Goal: Task Accomplishment & Management: Complete application form

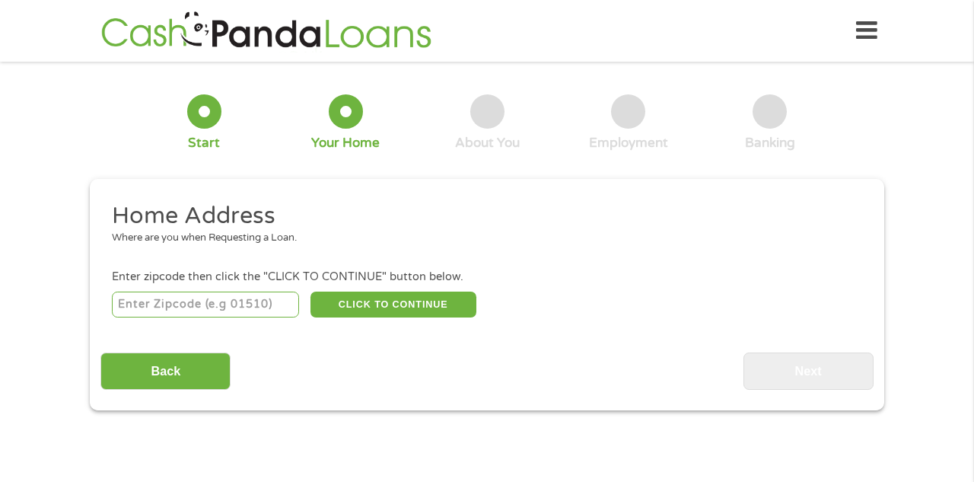
click at [154, 237] on div "Where are you when Requesting a Loan." at bounding box center [481, 237] width 739 height 15
click at [229, 211] on h2 "Home Address" at bounding box center [481, 216] width 739 height 30
click at [181, 303] on input "number" at bounding box center [206, 304] width 188 height 26
type input "68803"
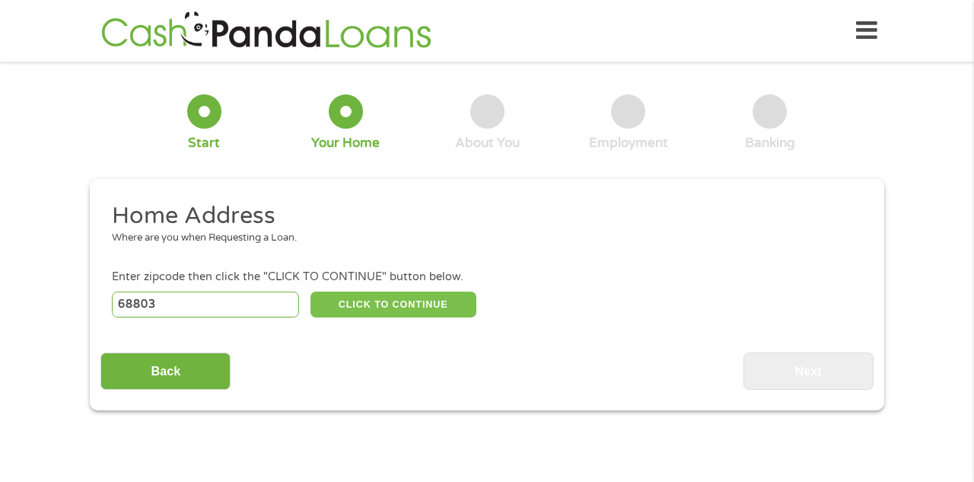
click at [362, 307] on button "CLICK TO CONTINUE" at bounding box center [393, 304] width 166 height 26
type input "68803"
type input "[GEOGRAPHIC_DATA]"
select select "[US_STATE]"
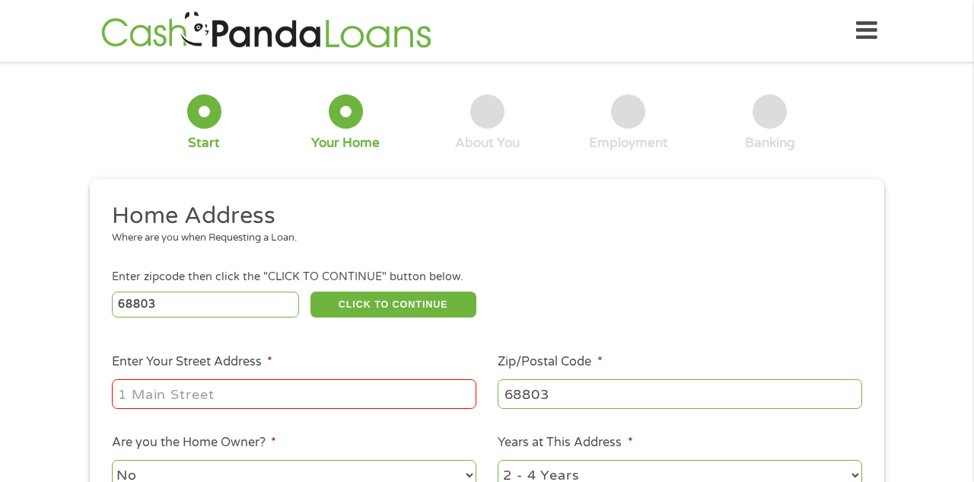
click at [226, 391] on input "Enter Your Street Address *" at bounding box center [294, 393] width 364 height 29
type input "[STREET_ADDRESS]"
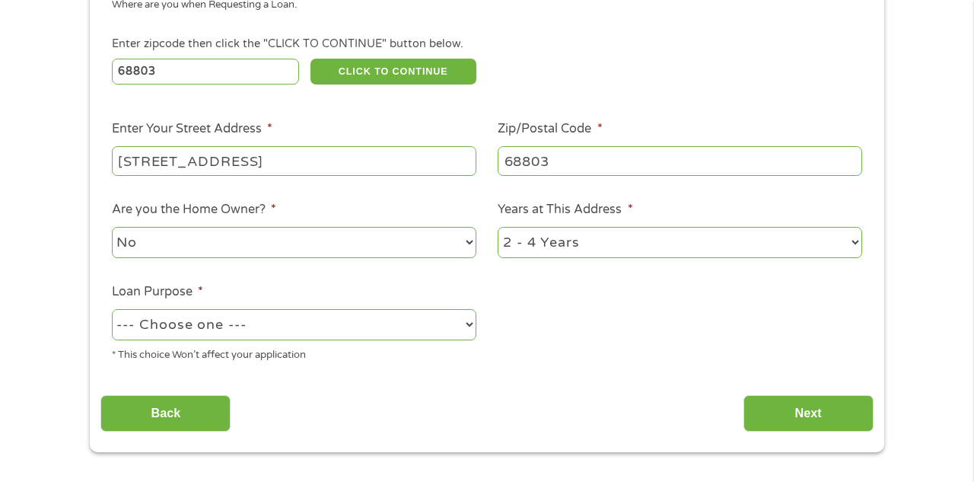
scroll to position [234, 0]
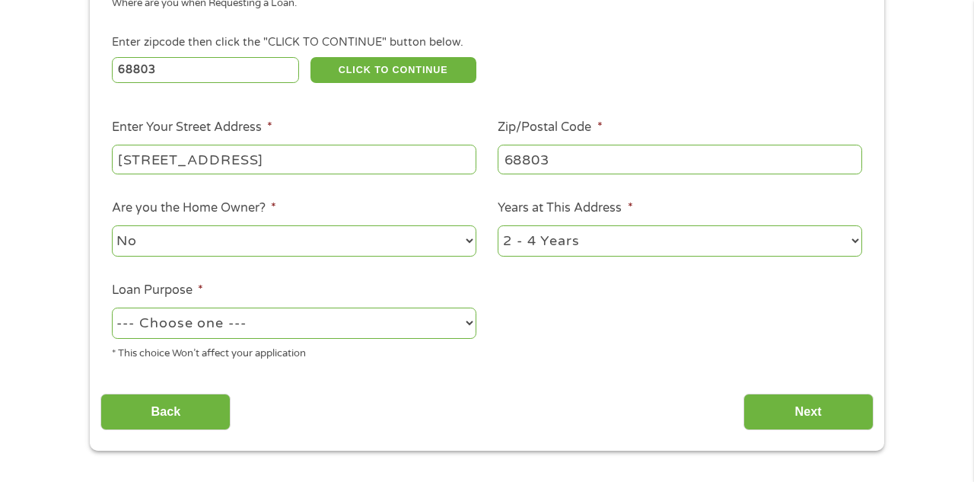
click at [469, 325] on select "--- Choose one --- Pay Bills Debt Consolidation Home Improvement Major Purchase…" at bounding box center [294, 322] width 364 height 31
select select "paybills"
click at [112, 308] on select "--- Choose one --- Pay Bills Debt Consolidation Home Improvement Major Purchase…" at bounding box center [294, 322] width 364 height 31
click at [799, 424] on input "Next" at bounding box center [808, 411] width 130 height 37
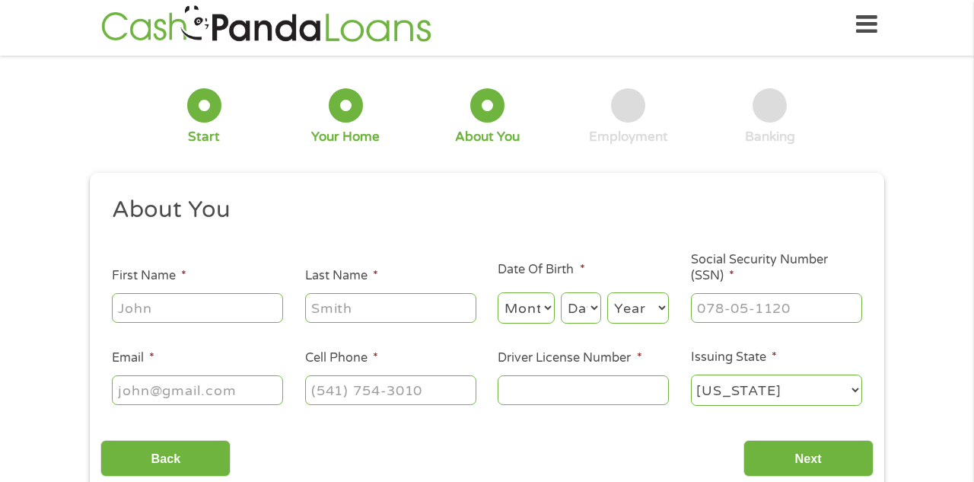
scroll to position [0, 0]
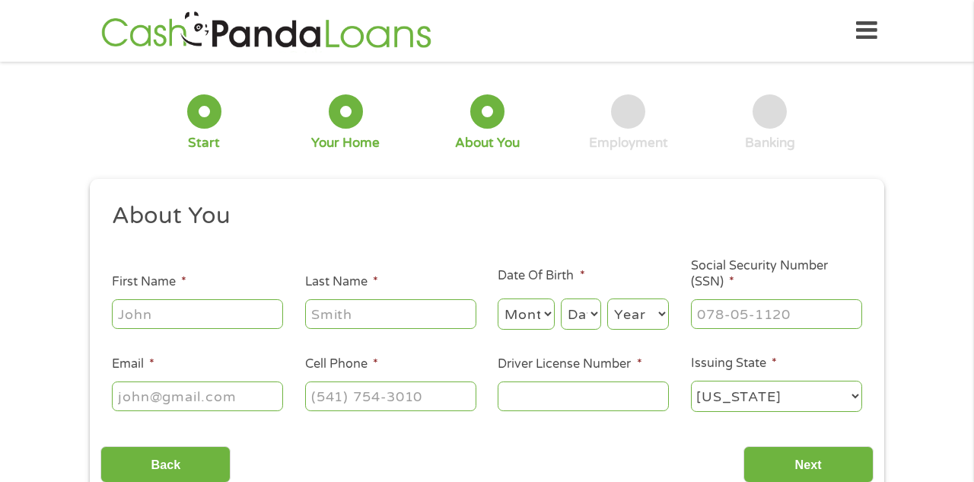
click at [186, 310] on input "First Name *" at bounding box center [197, 313] width 171 height 29
type input "[PERSON_NAME]"
type input "[EMAIL_ADDRESS][DOMAIN_NAME]"
type input "3082581107"
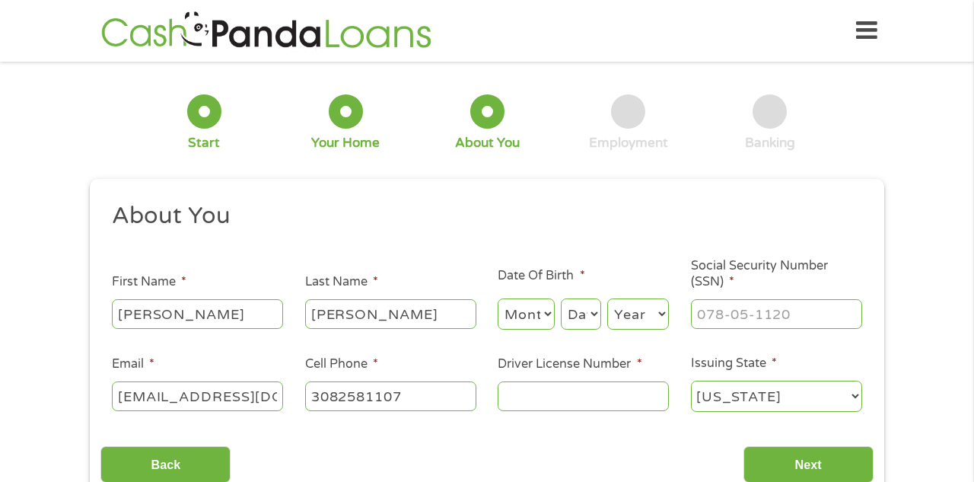
select select "[US_STATE]"
type input "[PHONE_NUMBER]"
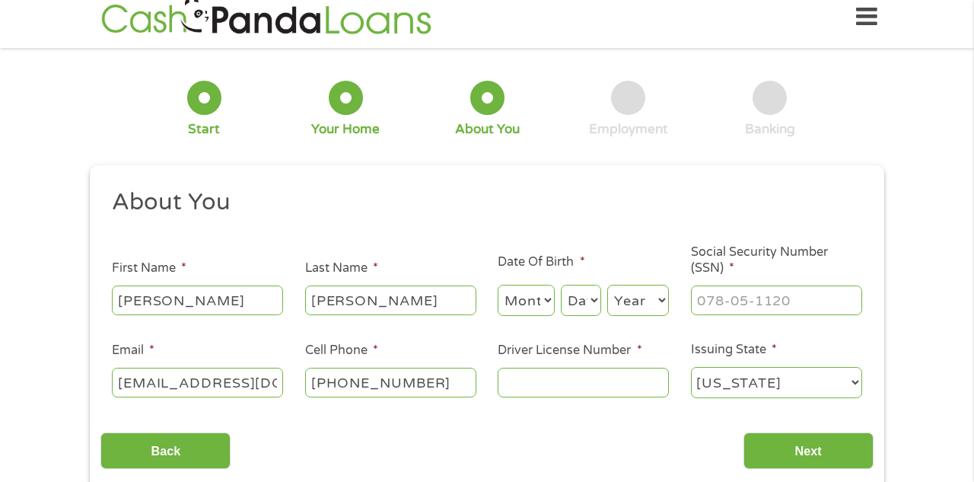
scroll to position [15, 0]
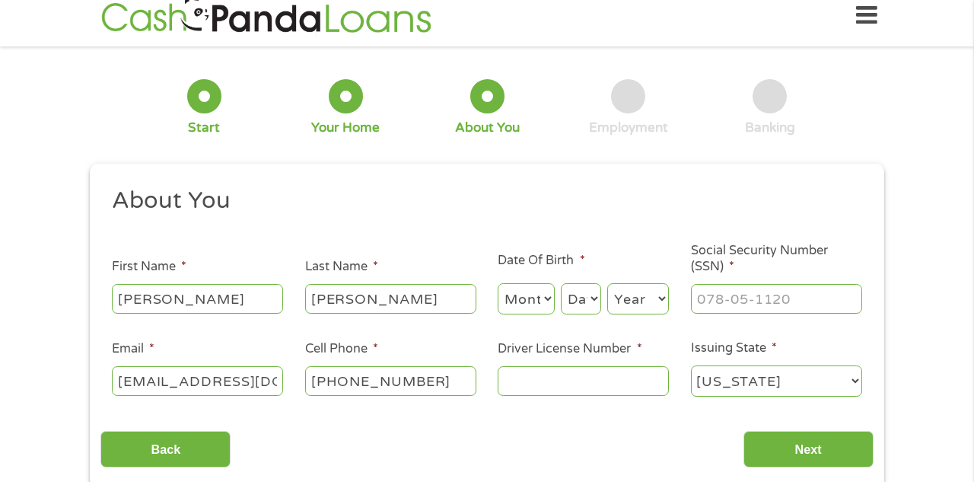
click at [545, 298] on select "Month 1 2 3 4 5 6 7 8 9 10 11 12" at bounding box center [526, 298] width 57 height 31
select select "1"
click at [498, 284] on select "Month 1 2 3 4 5 6 7 8 9 10 11 12" at bounding box center [526, 298] width 57 height 31
click at [593, 303] on select "Day 1 2 3 4 5 6 7 8 9 10 11 12 13 14 15 16 17 18 19 20 21 22 23 24 25 26 27 28 …" at bounding box center [581, 298] width 40 height 31
select select "18"
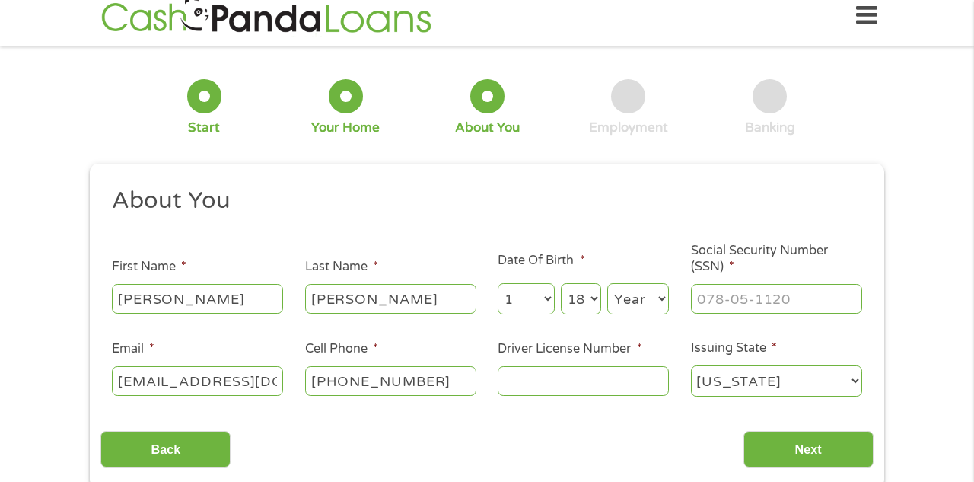
click at [561, 284] on select "Day 1 2 3 4 5 6 7 8 9 10 11 12 13 14 15 16 17 18 19 20 21 22 23 24 25 26 27 28 …" at bounding box center [581, 298] width 40 height 31
click at [661, 297] on select "Year [DATE] 2006 2005 2004 2003 2002 2001 2000 1999 1998 1997 1996 1995 1994 19…" at bounding box center [638, 298] width 62 height 31
select select "1957"
click at [607, 284] on select "Year [DATE] 2006 2005 2004 2003 2002 2001 2000 1999 1998 1997 1996 1995 1994 19…" at bounding box center [638, 298] width 62 height 31
click at [576, 381] on input "Driver License Number *" at bounding box center [583, 380] width 171 height 29
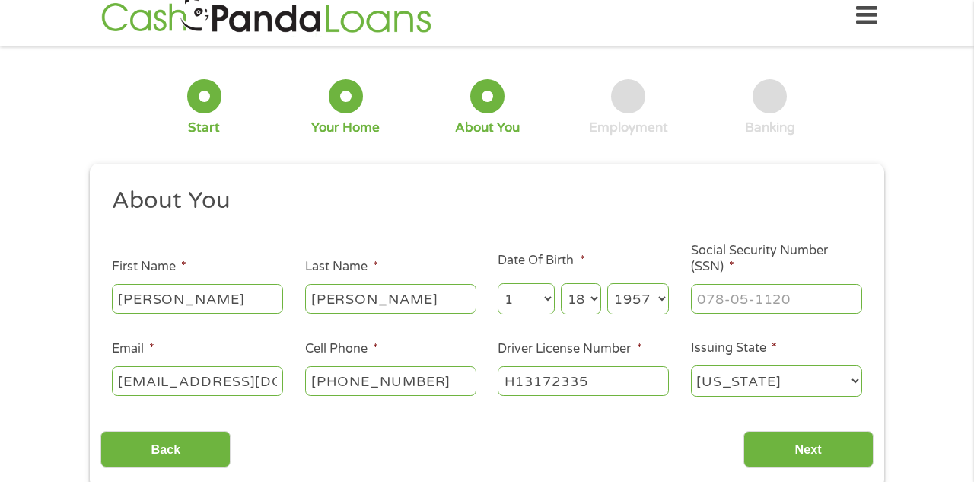
type input "H13172335"
click at [717, 297] on input "___-__-____" at bounding box center [776, 298] width 171 height 29
type input "586-09-3258"
click at [813, 448] on input "Next" at bounding box center [808, 449] width 130 height 37
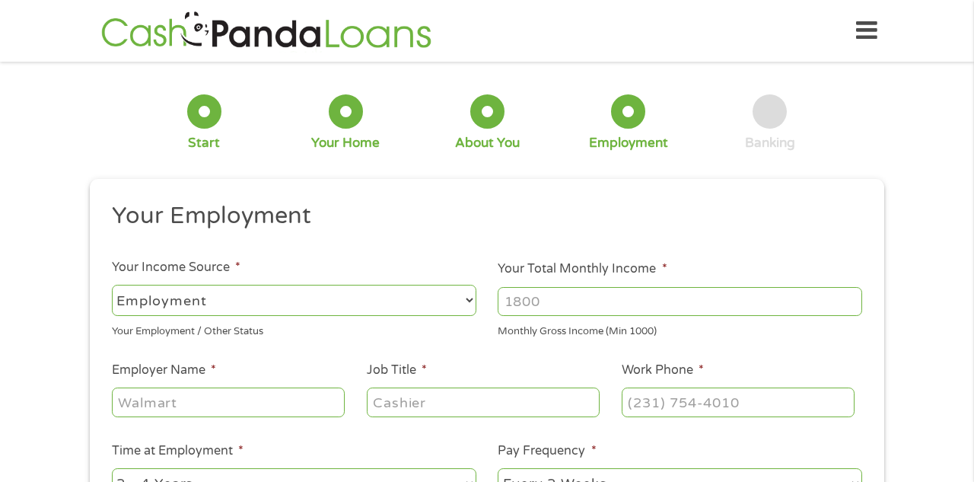
scroll to position [6, 6]
click at [469, 301] on select "--- Choose one --- Employment [DEMOGRAPHIC_DATA] Benefits" at bounding box center [294, 300] width 364 height 31
select select "benefits"
click at [112, 285] on select "--- Choose one --- Employment [DEMOGRAPHIC_DATA] Benefits" at bounding box center [294, 300] width 364 height 31
type input "Other"
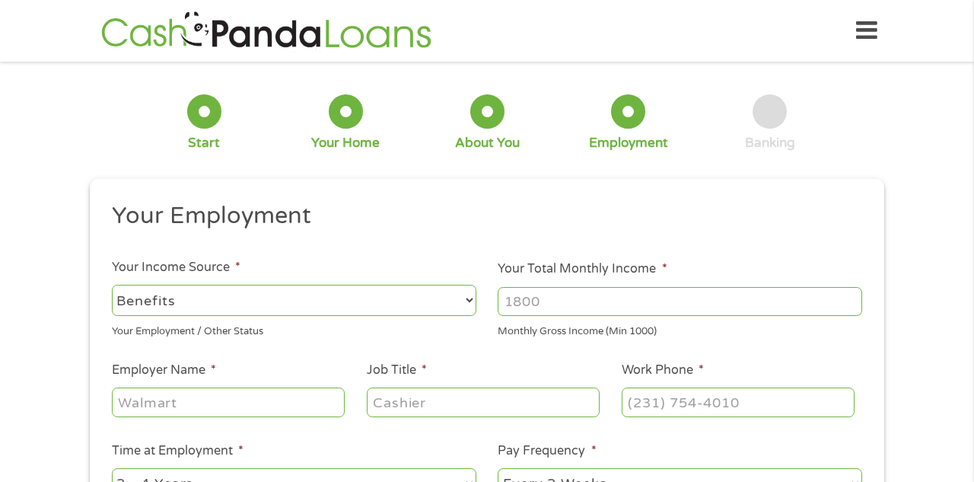
type input "[PHONE_NUMBER]"
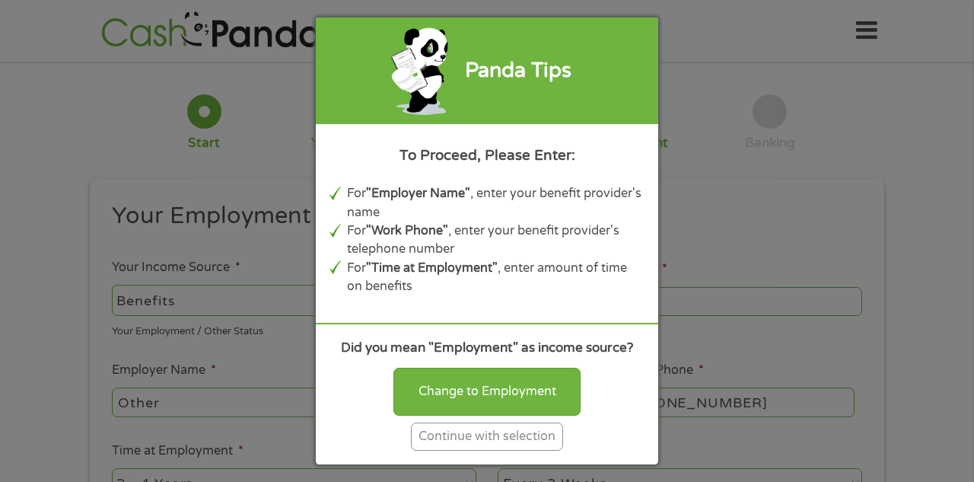
click at [484, 437] on div "Continue with selection" at bounding box center [487, 436] width 152 height 28
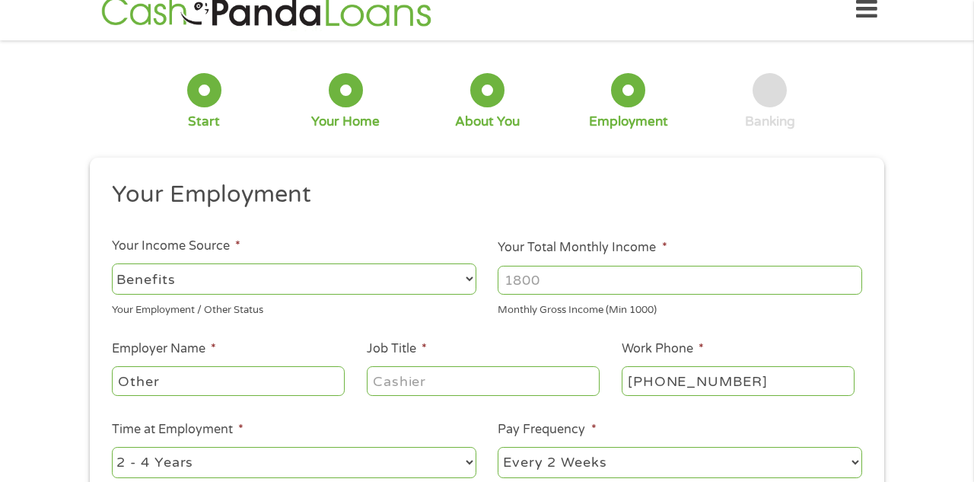
scroll to position [24, 0]
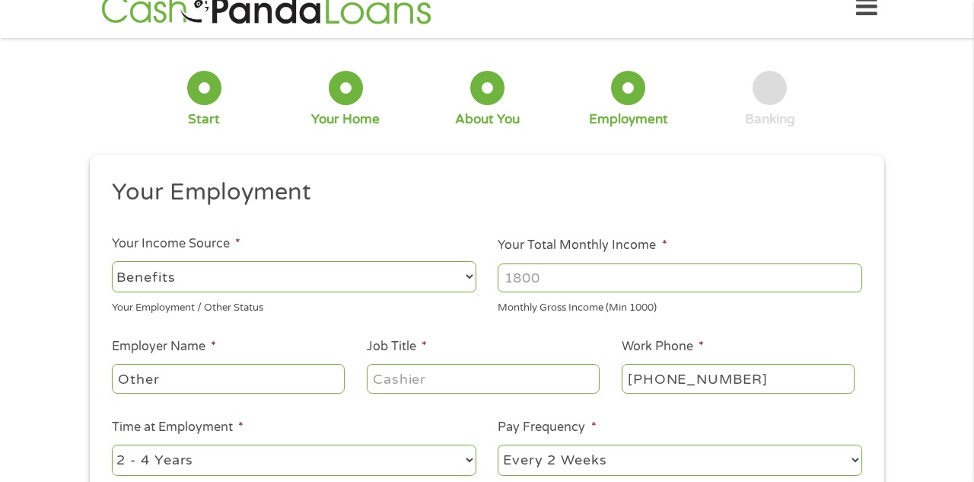
click at [471, 375] on input "Job Title *" at bounding box center [483, 378] width 233 height 29
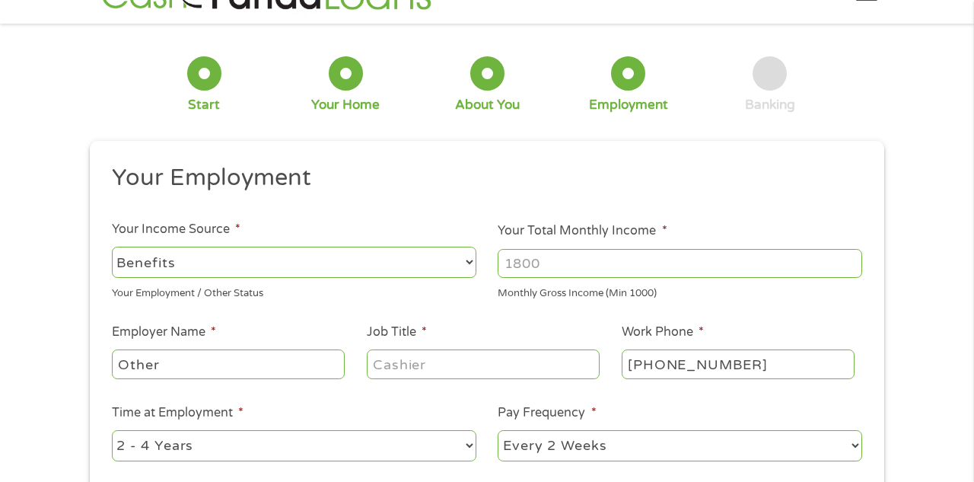
scroll to position [40, 0]
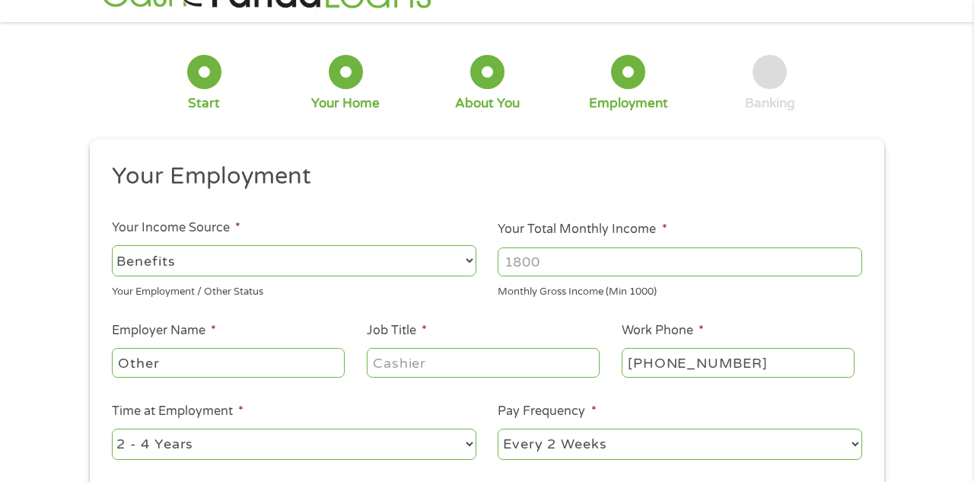
click at [854, 447] on select "--- Choose one --- Every 2 Weeks Every Week Monthly Semi-Monthly" at bounding box center [680, 443] width 364 height 31
select select "monthly"
click at [498, 428] on select "--- Choose one --- Every 2 Weeks Every Week Monthly Semi-Monthly" at bounding box center [680, 443] width 364 height 31
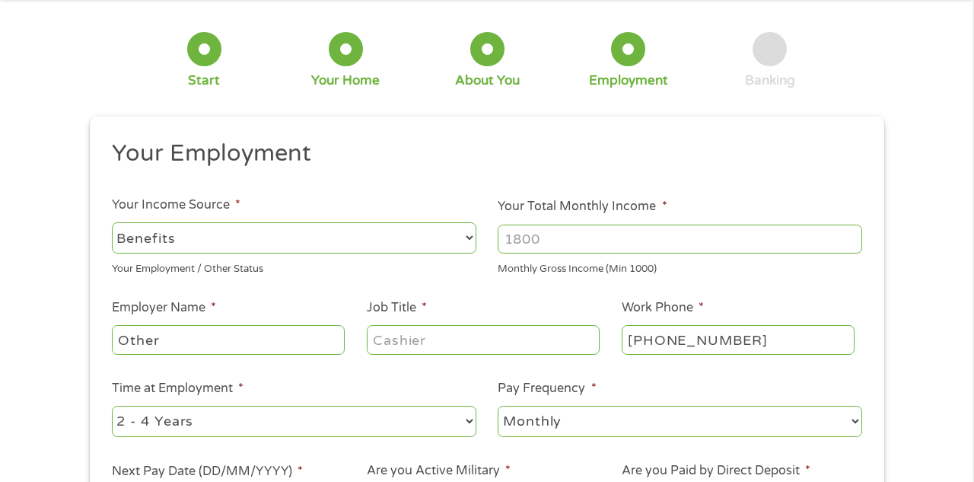
scroll to position [63, 0]
click at [470, 421] on select "--- Choose one --- 1 Year or less 1 - 2 Years 2 - 4 Years Over 4 Years" at bounding box center [294, 420] width 364 height 31
select select "60months"
click at [112, 405] on select "--- Choose one --- 1 Year or less 1 - 2 Years 2 - 4 Years Over 4 Years" at bounding box center [294, 420] width 364 height 31
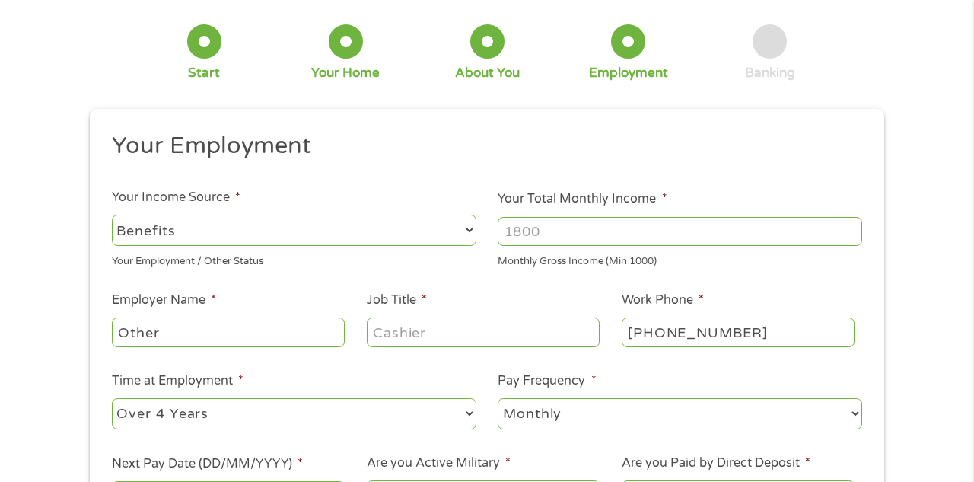
scroll to position [71, 0]
click at [552, 230] on input "Your Total Monthly Income *" at bounding box center [680, 230] width 364 height 29
click at [849, 233] on input "1000" at bounding box center [680, 230] width 364 height 29
click at [850, 226] on input "1001" at bounding box center [680, 230] width 364 height 29
click at [850, 226] on input "1002" at bounding box center [680, 230] width 364 height 29
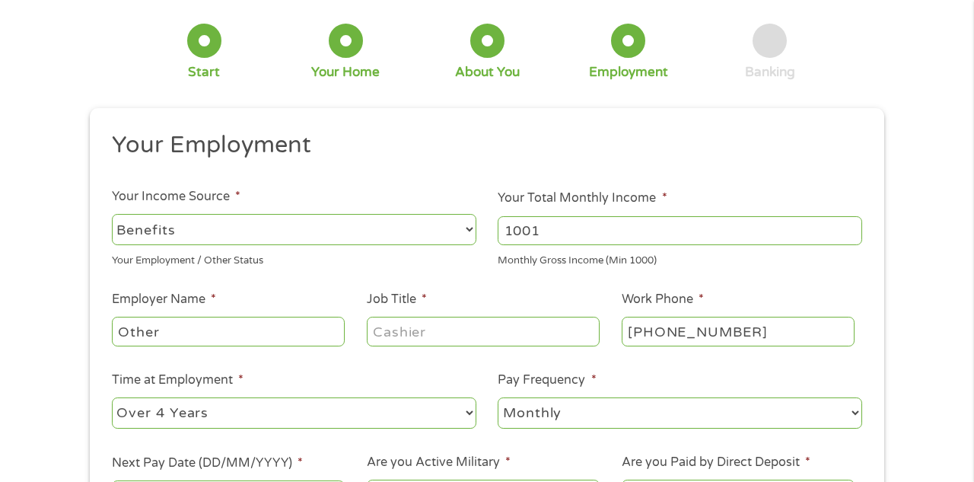
click at [851, 236] on input "1001" at bounding box center [680, 230] width 364 height 29
click at [851, 236] on input "1000" at bounding box center [680, 230] width 364 height 29
click at [851, 237] on input "1000" at bounding box center [680, 230] width 364 height 29
click at [622, 230] on input "1000" at bounding box center [680, 230] width 364 height 29
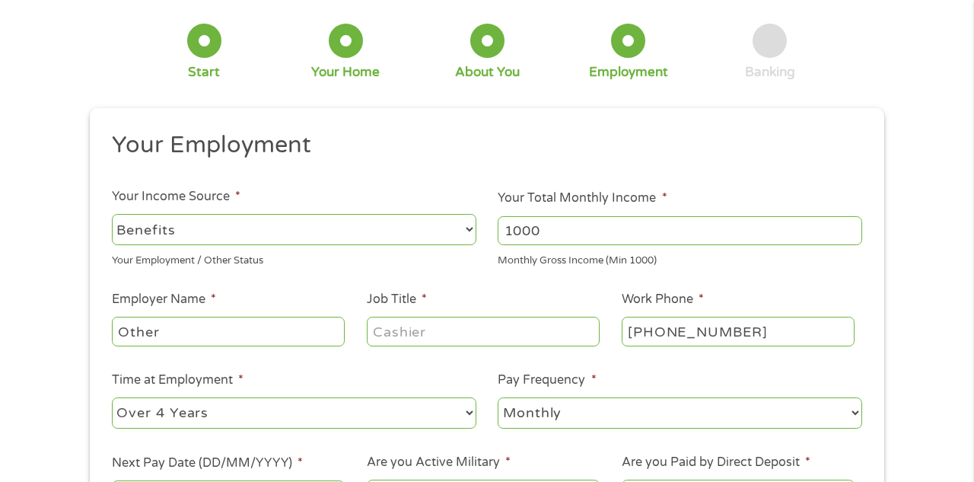
click at [567, 232] on input "1000" at bounding box center [680, 230] width 364 height 29
click at [567, 231] on input "1000" at bounding box center [680, 230] width 364 height 29
click at [852, 224] on input "1001" at bounding box center [680, 230] width 364 height 29
type input "1000"
click at [851, 234] on input "1000" at bounding box center [680, 230] width 364 height 29
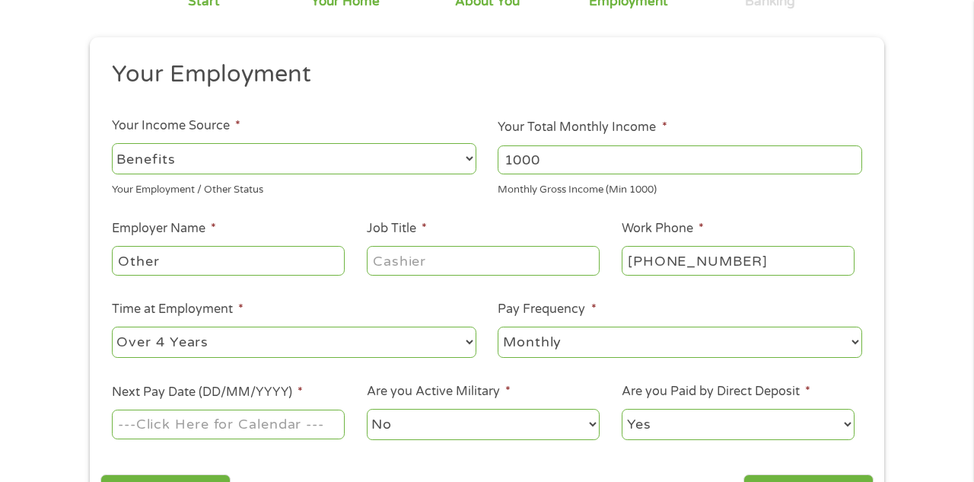
scroll to position [145, 0]
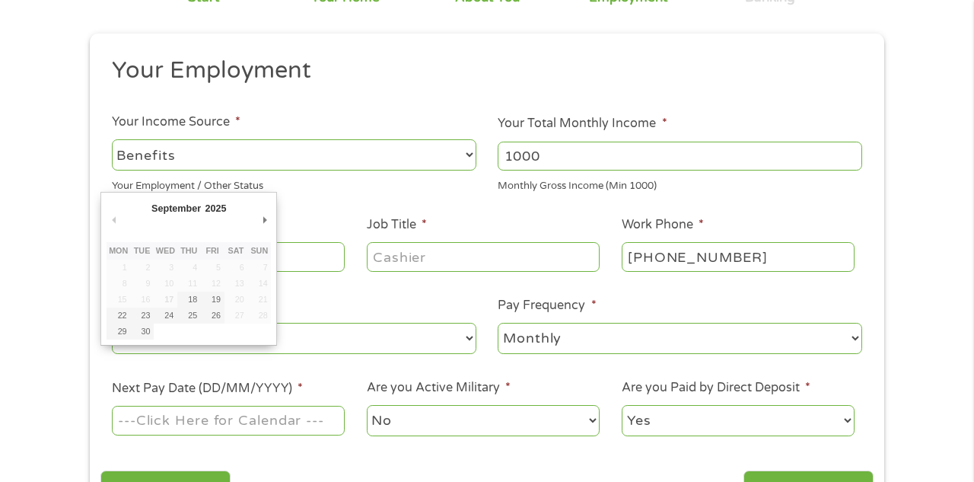
click at [242, 414] on input "Next Pay Date (DD/MM/YYYY) *" at bounding box center [228, 419] width 233 height 29
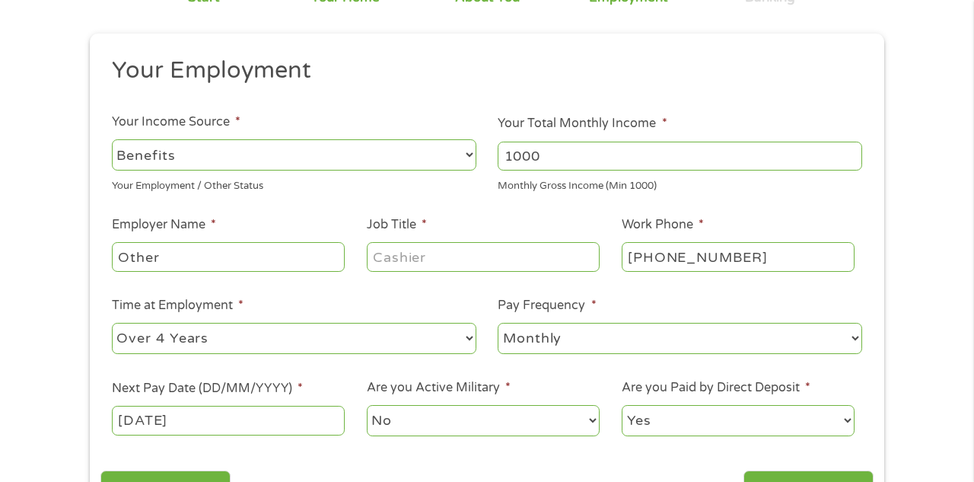
click at [232, 410] on input "[DATE]" at bounding box center [228, 419] width 233 height 29
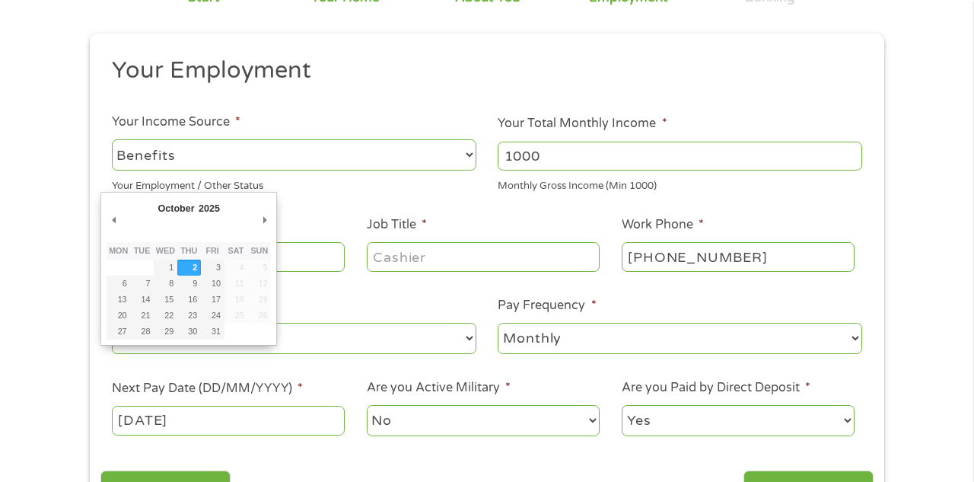
click at [225, 422] on input "[DATE]" at bounding box center [228, 419] width 233 height 29
click at [212, 419] on input "[DATE]" at bounding box center [228, 419] width 233 height 29
click at [164, 418] on input "[DATE]" at bounding box center [228, 419] width 233 height 29
click at [221, 424] on input "[DATE]" at bounding box center [228, 419] width 233 height 29
click at [288, 386] on label "Next Pay Date (DD/MM/YYYY) *" at bounding box center [207, 388] width 191 height 16
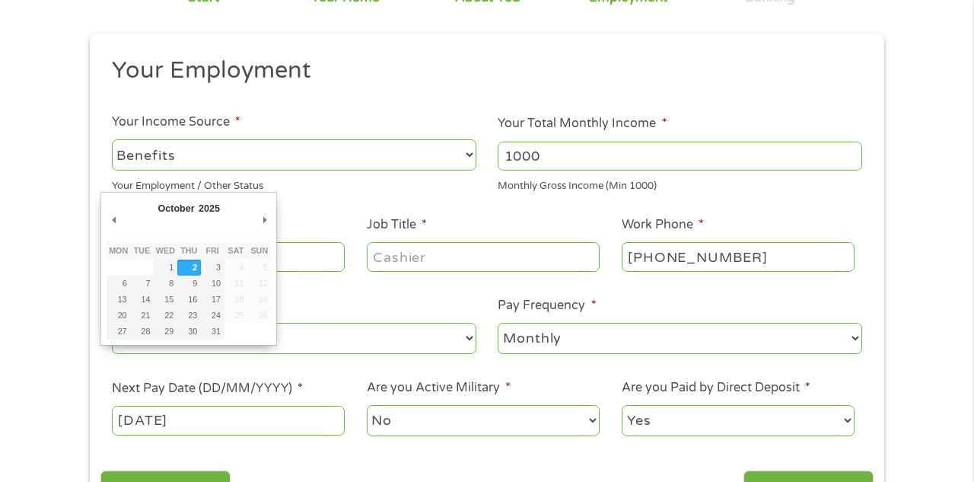
click at [288, 405] on input "[DATE]" at bounding box center [228, 419] width 233 height 29
type input "[DATE]"
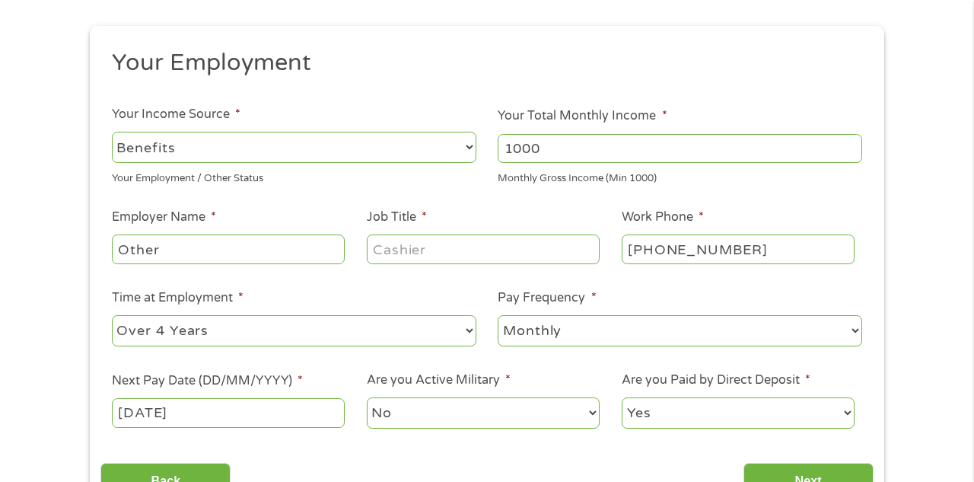
scroll to position [146, 0]
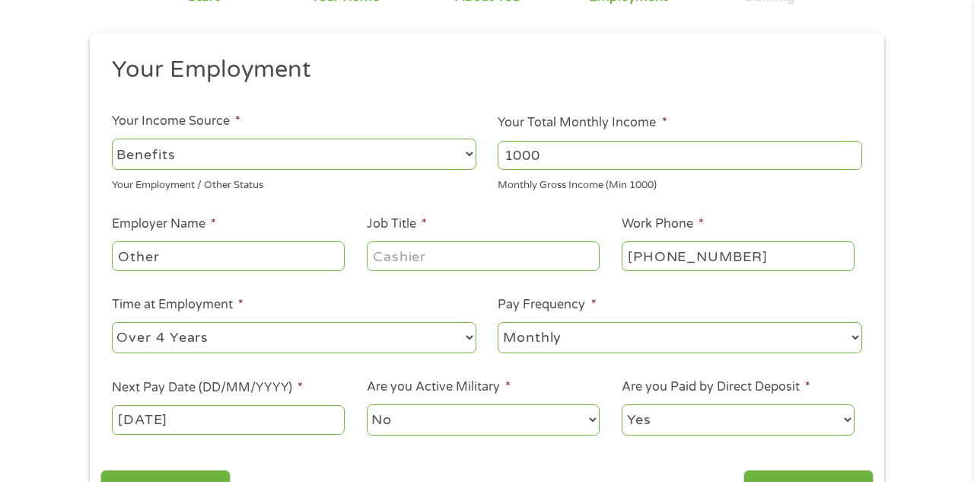
click at [443, 257] on input "Job Title *" at bounding box center [483, 255] width 233 height 29
type input "disabled"
click at [172, 256] on input "Other" at bounding box center [228, 255] width 233 height 29
type input "Other SSI"
click at [211, 222] on span "*" at bounding box center [213, 223] width 5 height 15
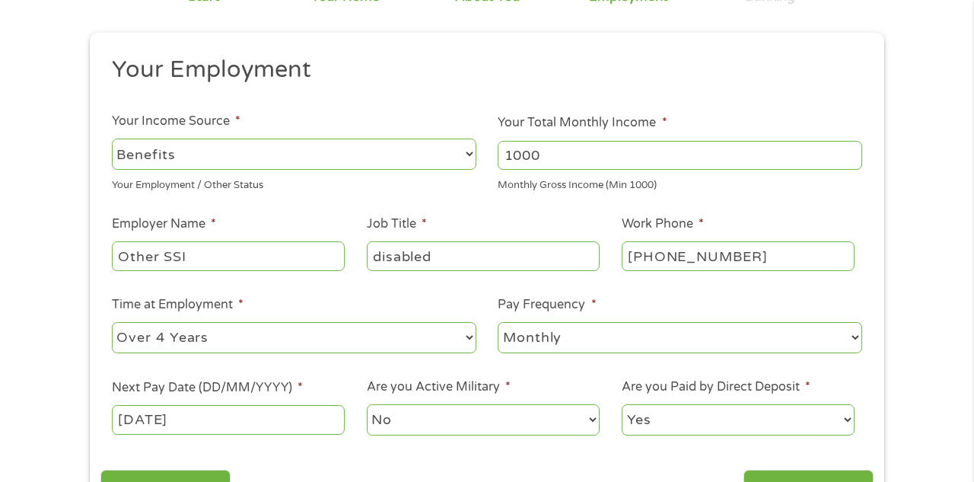
click at [211, 241] on input "Other SSI" at bounding box center [228, 255] width 233 height 29
click at [198, 220] on label "Employer Name *" at bounding box center [164, 224] width 104 height 16
click at [198, 241] on input "Other SSI" at bounding box center [228, 255] width 233 height 29
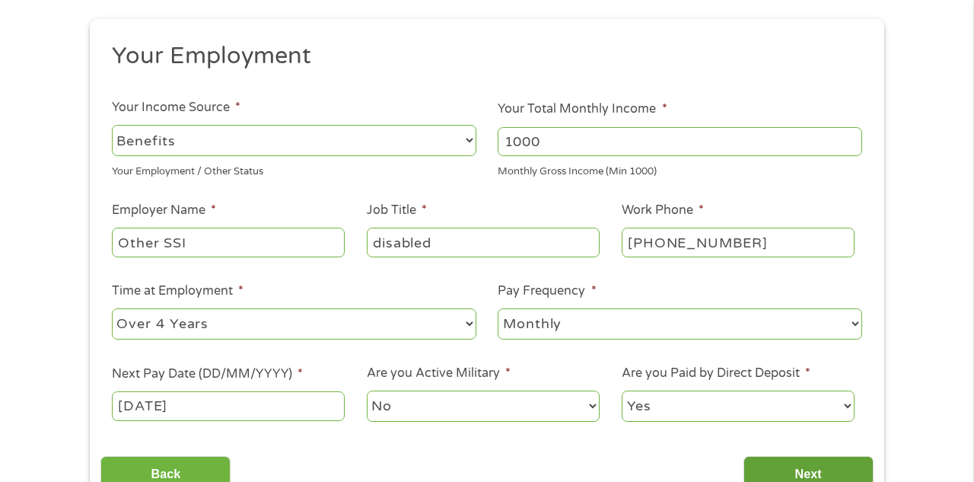
scroll to position [161, 0]
click at [788, 471] on input "Next" at bounding box center [808, 472] width 130 height 37
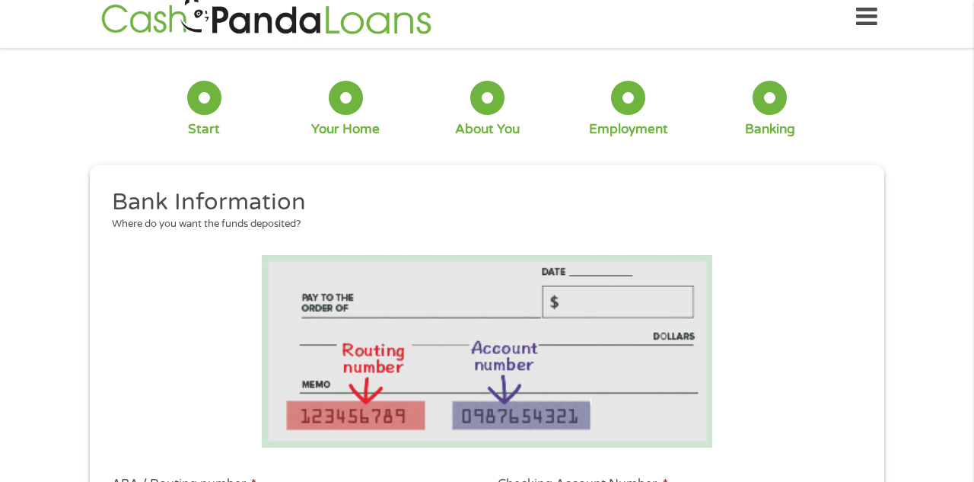
scroll to position [15, 0]
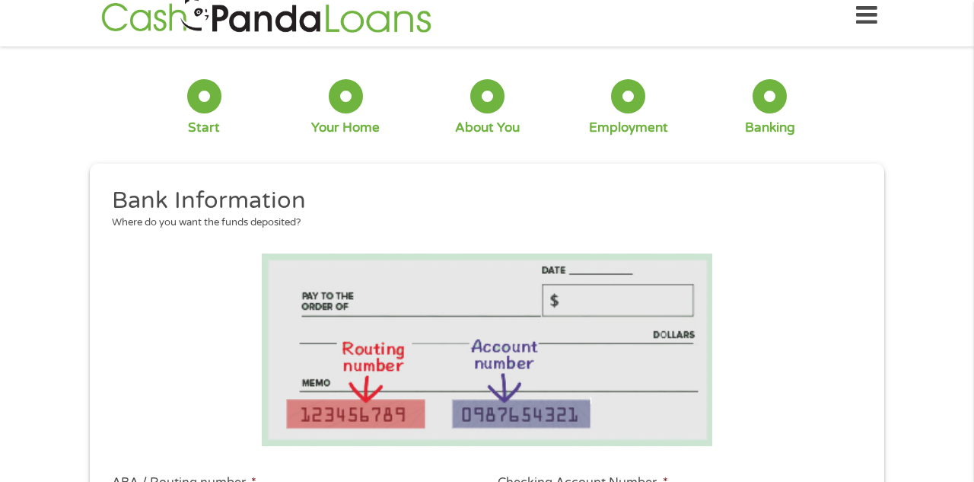
click at [358, 303] on img at bounding box center [487, 349] width 450 height 192
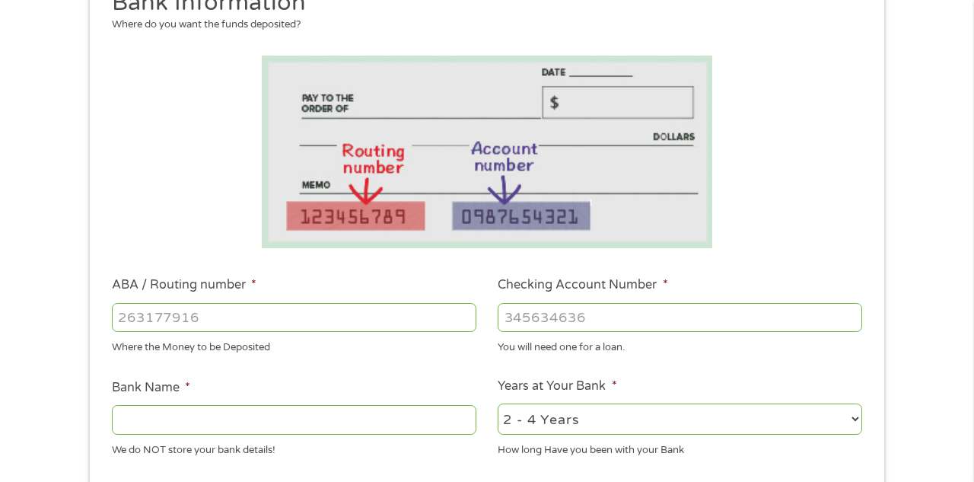
scroll to position [218, 0]
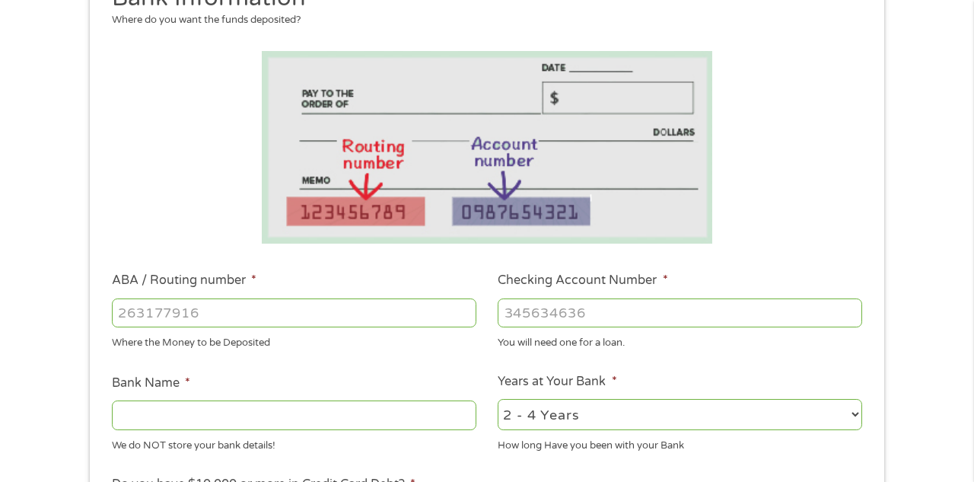
click at [221, 311] on input "ABA / Routing number *" at bounding box center [294, 312] width 364 height 29
click at [218, 310] on input "ABA / Routing number *" at bounding box center [294, 312] width 364 height 29
type input "031101279"
type input "THE BANCORP BANK"
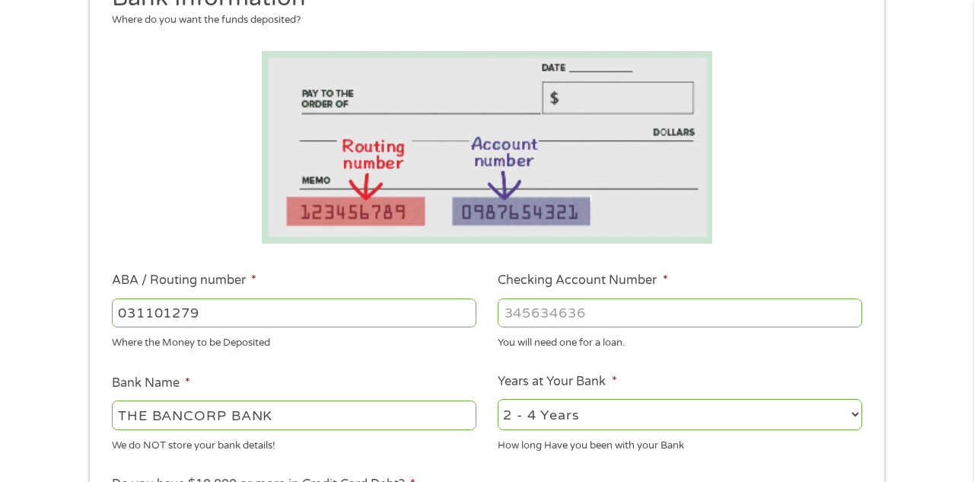
type input "031101279"
click at [518, 313] on input "Checking Account Number *" at bounding box center [680, 312] width 364 height 29
click at [517, 315] on input "Checking Account Number *" at bounding box center [680, 312] width 364 height 29
type input "766140969219"
click at [855, 412] on select "2 - 4 Years 6 - 12 Months 1 - 2 Years Over 4 Years" at bounding box center [680, 414] width 364 height 31
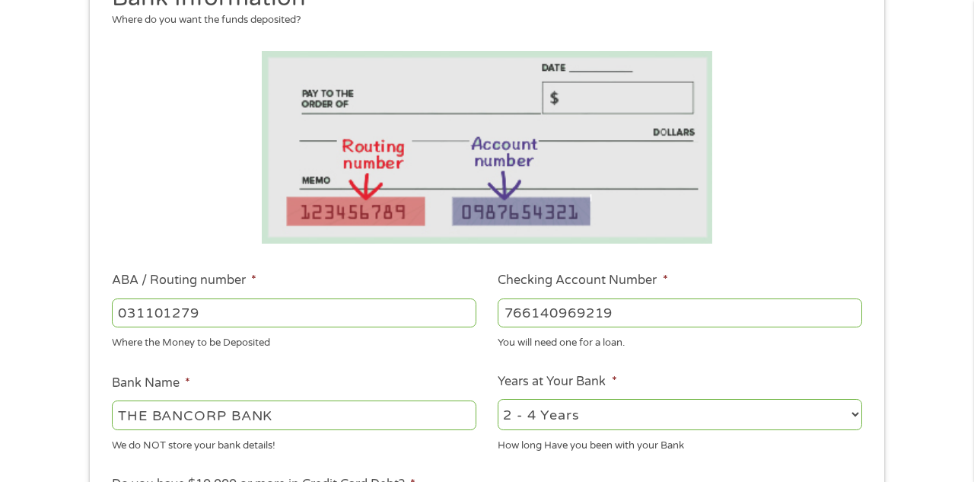
select select "24months"
click at [498, 399] on select "2 - 4 Years 6 - 12 Months 1 - 2 Years Over 4 Years" at bounding box center [680, 414] width 364 height 31
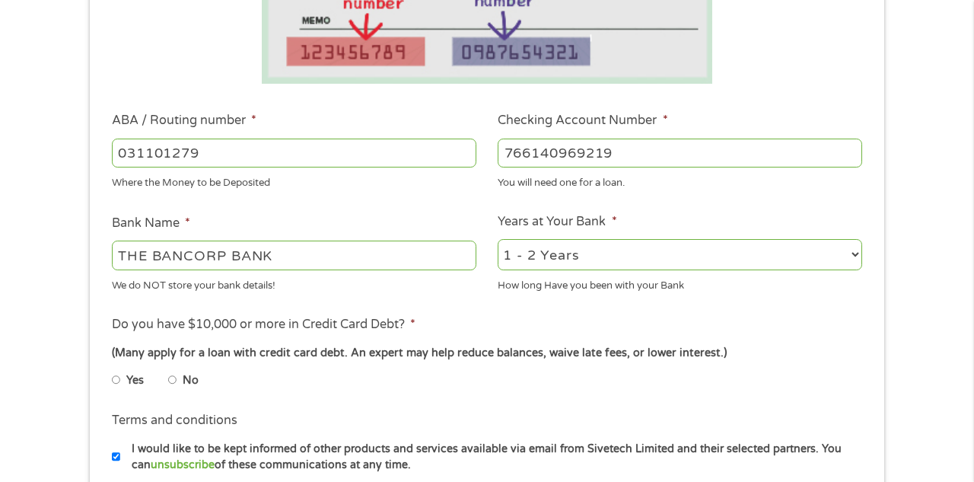
scroll to position [380, 0]
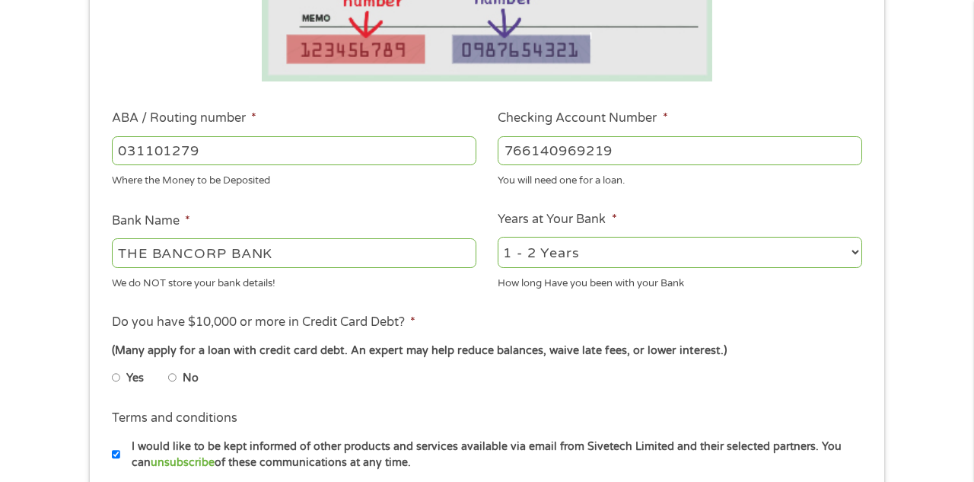
click at [169, 379] on input "No" at bounding box center [172, 377] width 9 height 24
radio input "true"
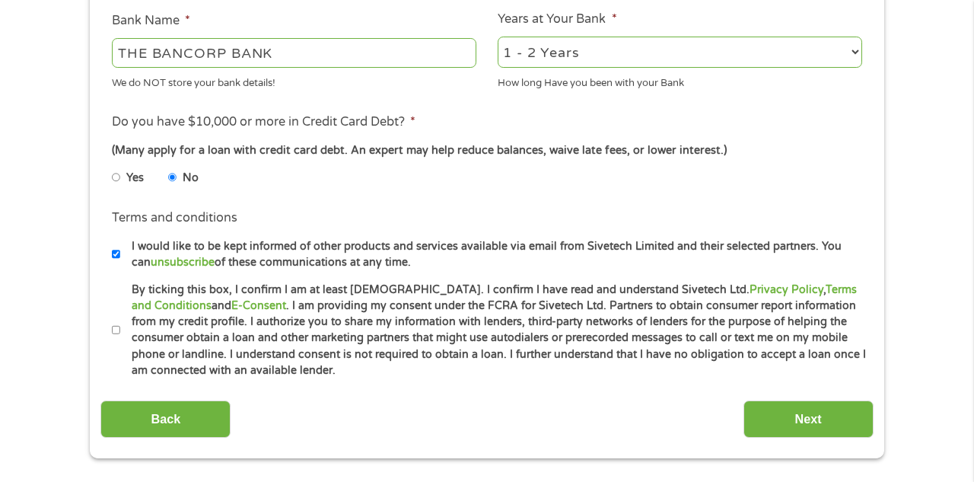
scroll to position [580, 0]
click at [798, 414] on input "Next" at bounding box center [808, 417] width 130 height 37
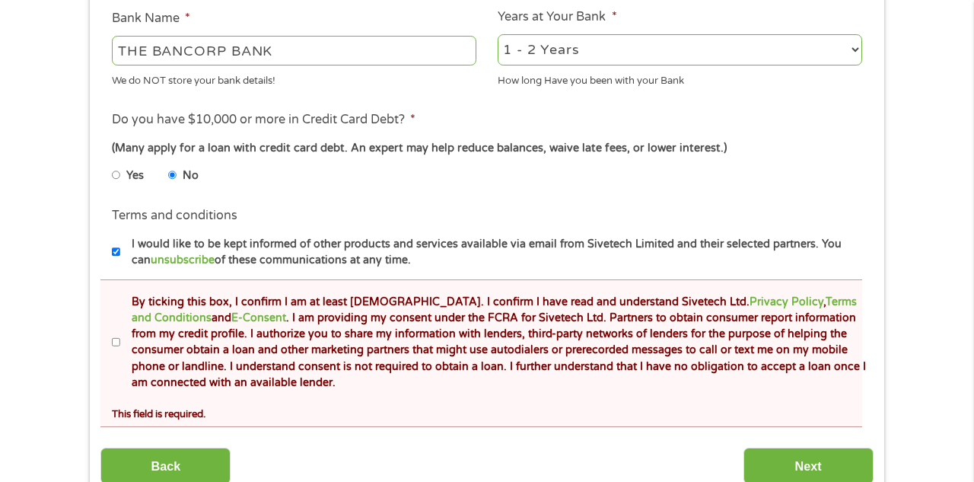
scroll to position [654, 0]
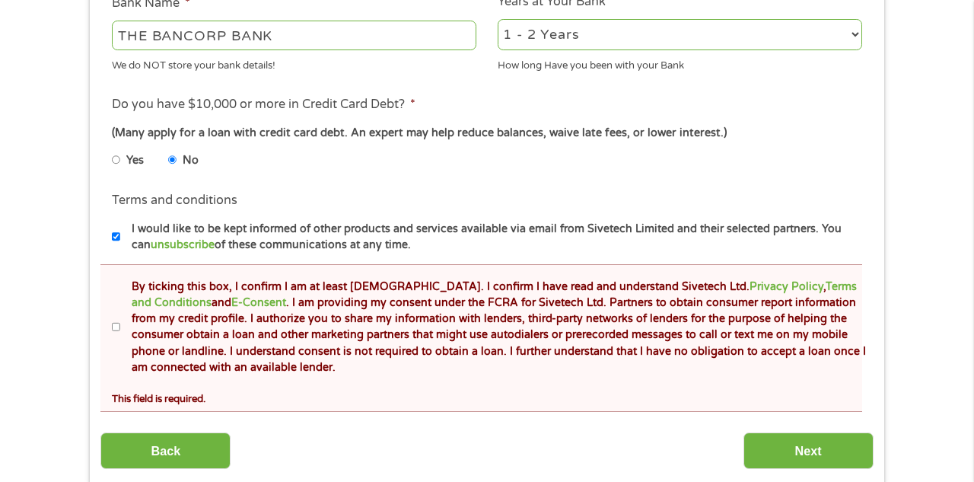
click at [113, 329] on input "By ticking this box, I confirm I am at least [DEMOGRAPHIC_DATA]. I confirm I ha…" at bounding box center [116, 327] width 9 height 24
checkbox input "true"
click at [814, 451] on input "Next" at bounding box center [808, 450] width 130 height 37
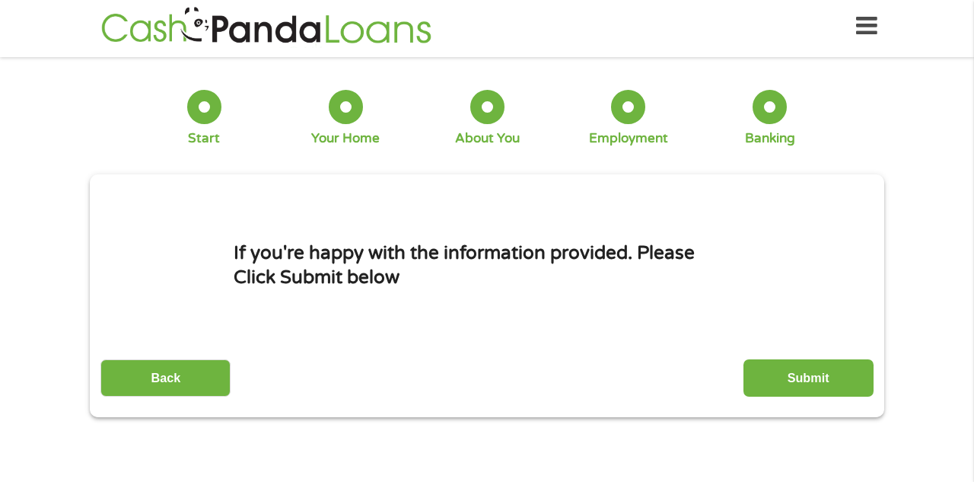
scroll to position [0, 0]
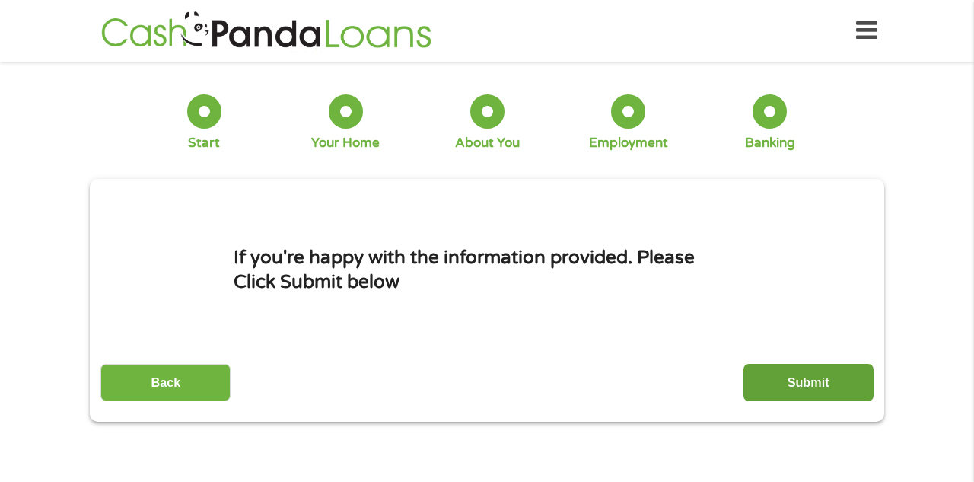
click at [804, 385] on input "Submit" at bounding box center [808, 382] width 130 height 37
